Goal: Task Accomplishment & Management: Complete application form

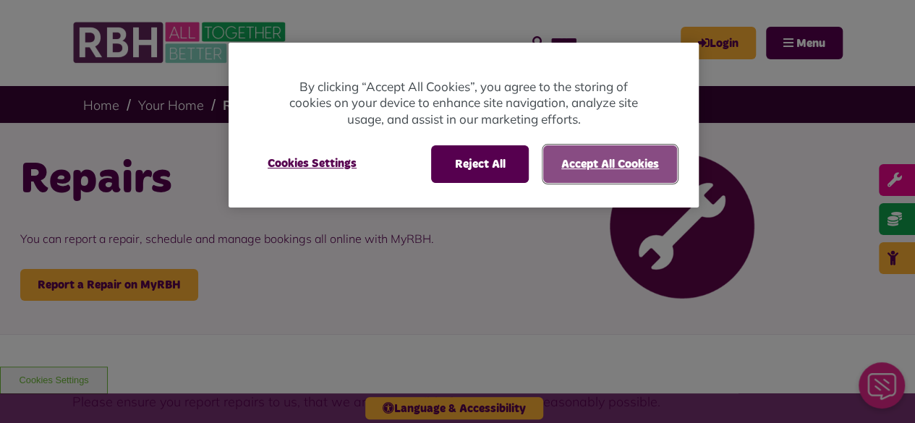
click at [553, 167] on button "Accept All Cookies" at bounding box center [610, 164] width 134 height 38
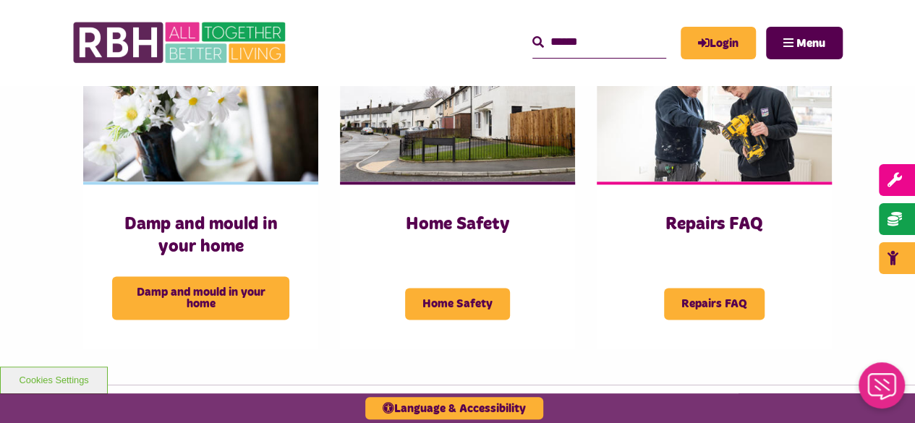
scroll to position [564, 0]
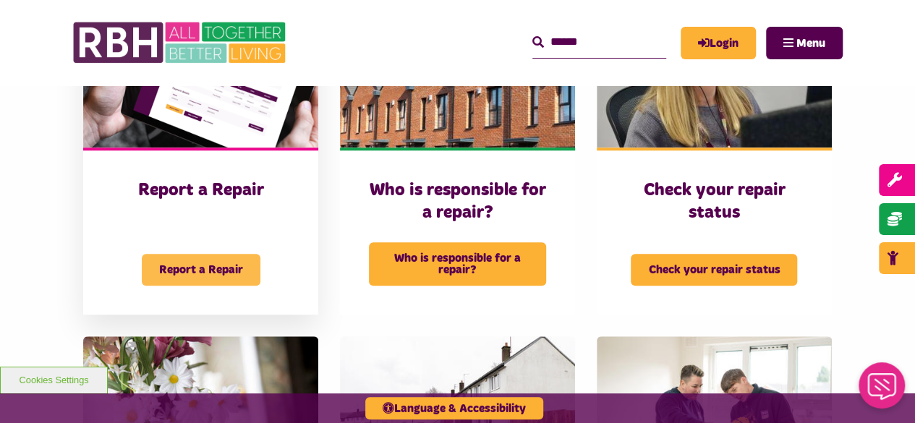
click at [195, 266] on span "Report a Repair" at bounding box center [201, 270] width 119 height 32
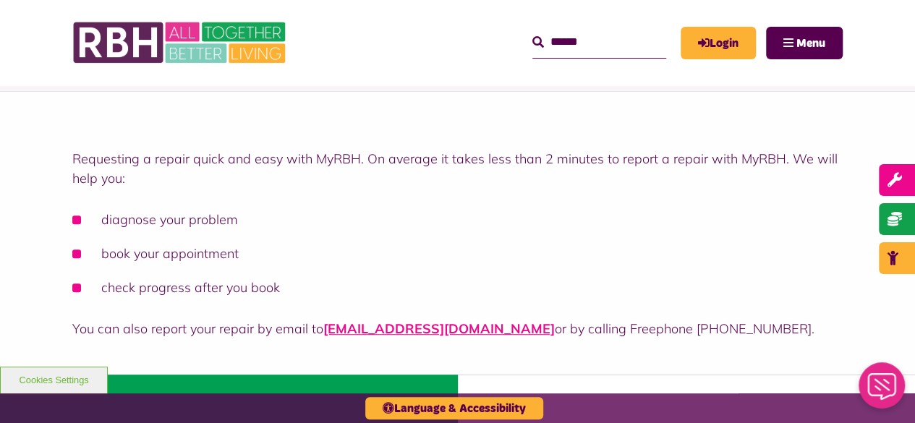
scroll to position [268, 0]
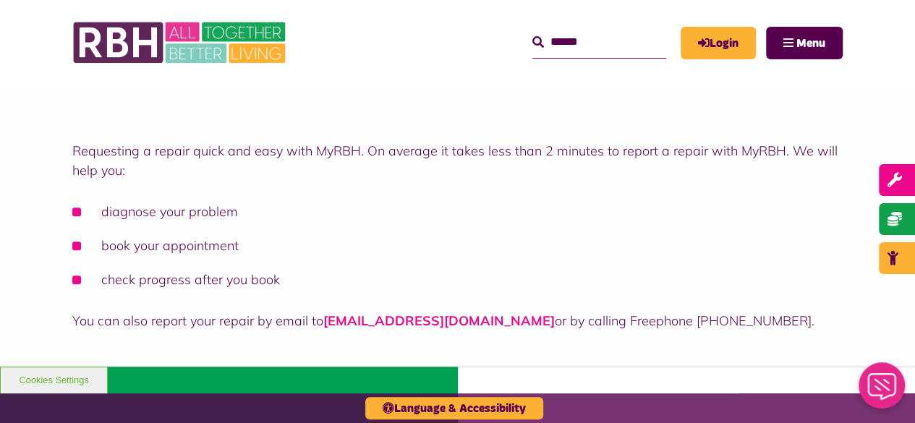
click at [412, 324] on link "[EMAIL_ADDRESS][DOMAIN_NAME]" at bounding box center [439, 321] width 232 height 17
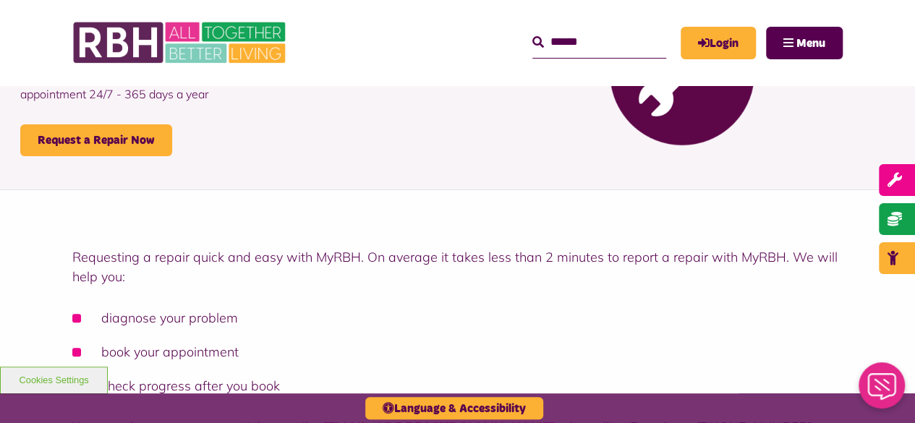
scroll to position [166, 0]
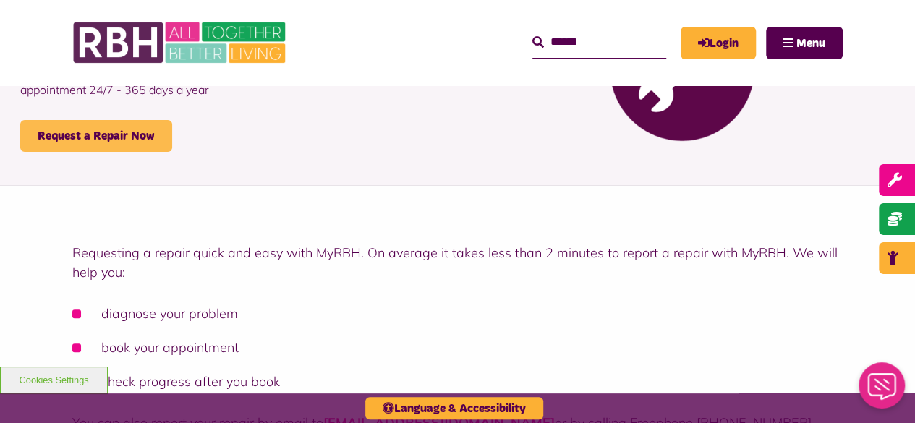
click at [96, 141] on link "Request a Repair Now" at bounding box center [96, 136] width 152 height 32
